Goal: Transaction & Acquisition: Purchase product/service

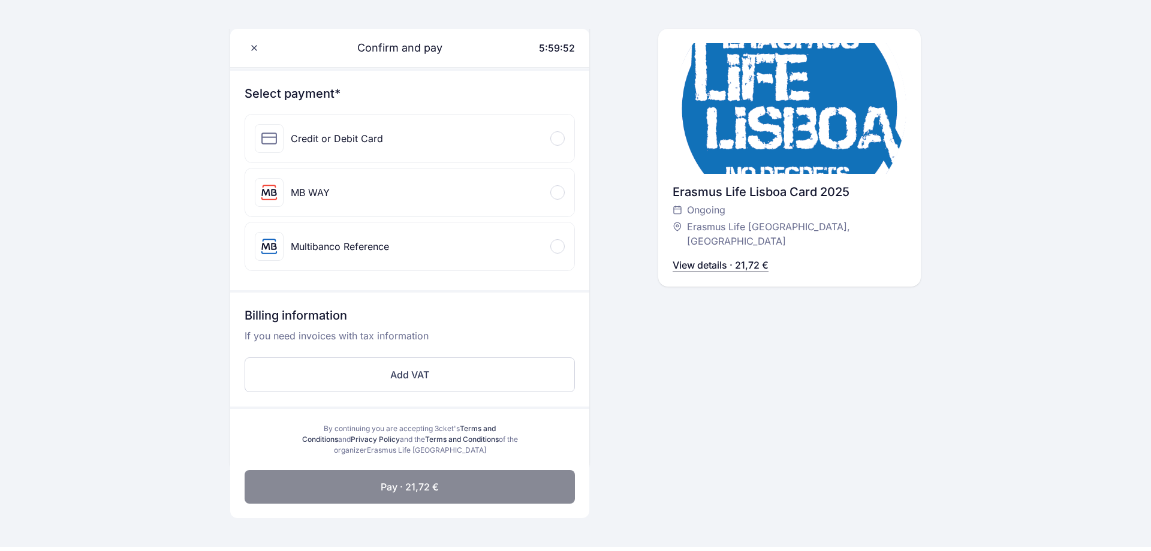
scroll to position [61, 0]
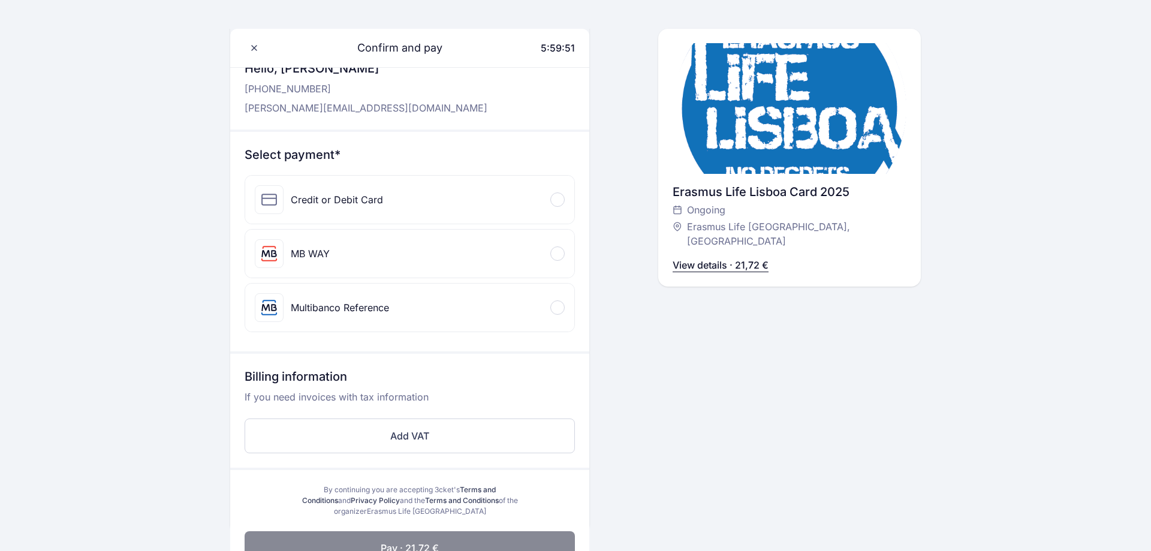
click at [560, 204] on div at bounding box center [557, 199] width 14 height 14
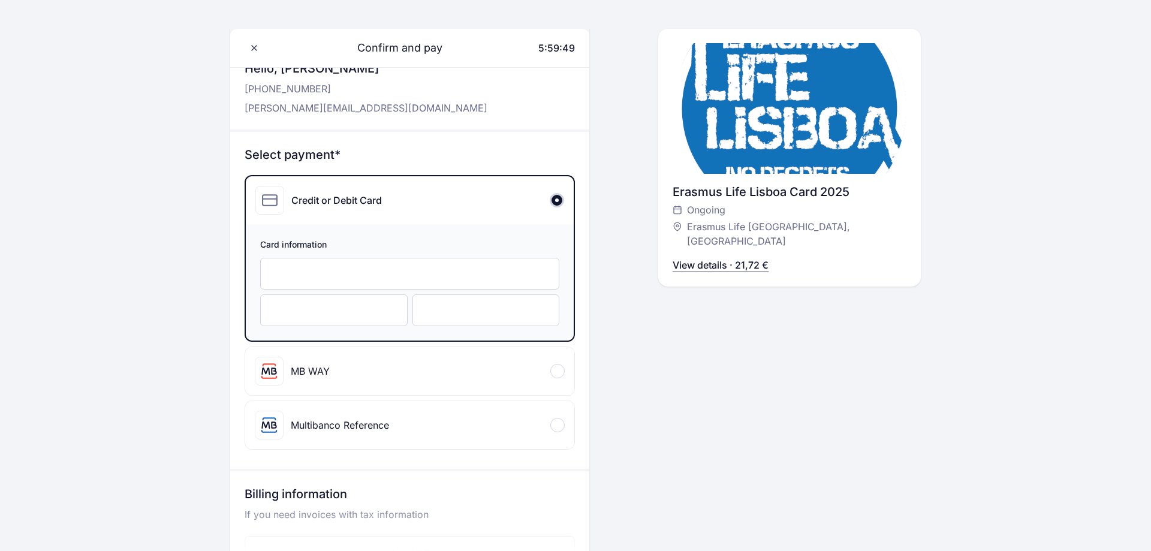
click at [418, 281] on div at bounding box center [409, 274] width 299 height 32
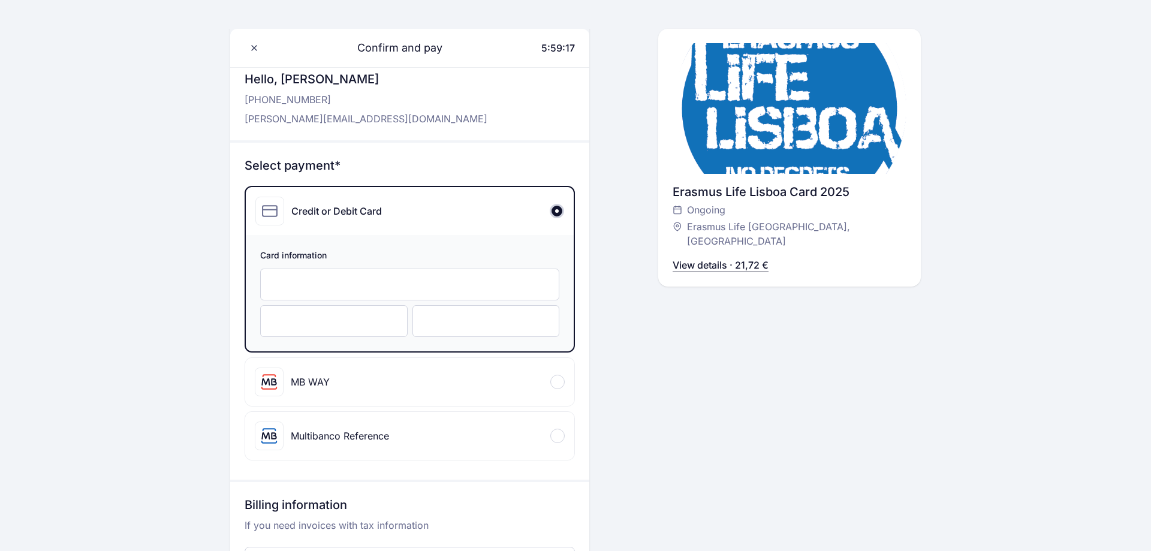
scroll to position [306, 0]
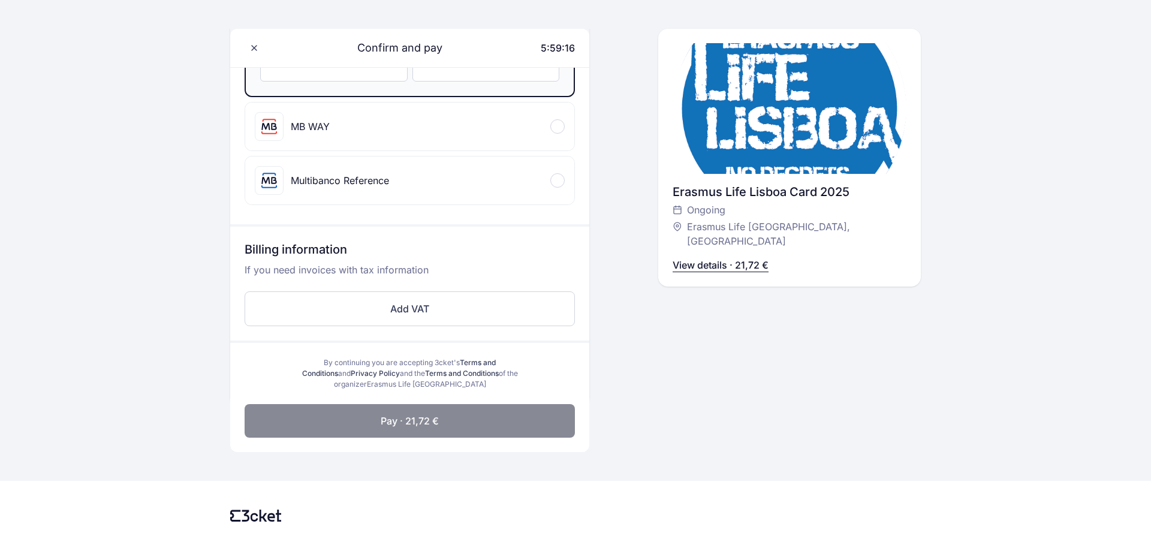
click at [437, 420] on span "Pay · 21,72 €" at bounding box center [410, 420] width 58 height 14
